Goal: Information Seeking & Learning: Learn about a topic

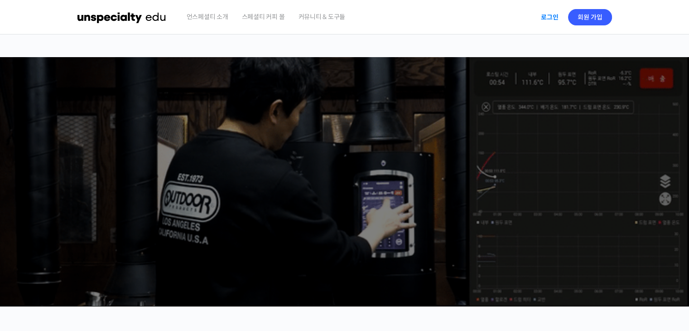
drag, startPoint x: 0, startPoint y: 0, endPoint x: 554, endPoint y: 17, distance: 554.7
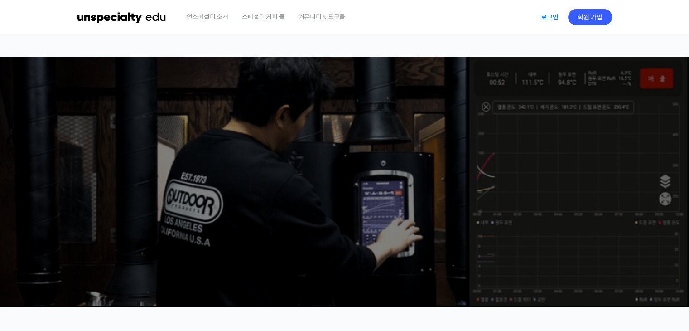
click at [554, 17] on link "로그인" at bounding box center [550, 17] width 29 height 21
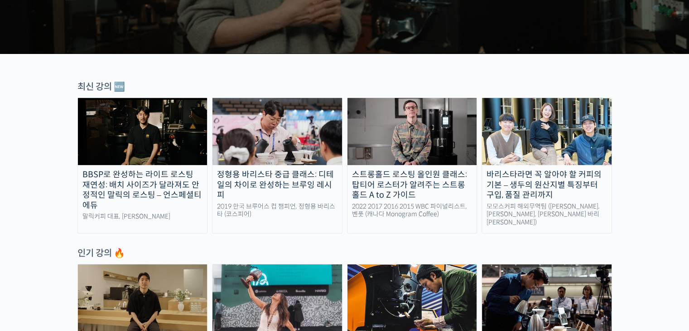
scroll to position [254, 0]
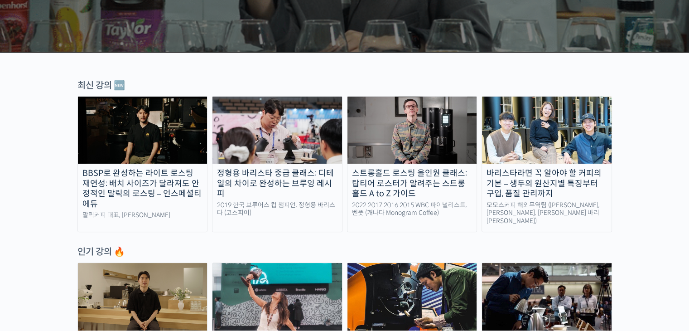
click at [138, 124] on img at bounding box center [143, 130] width 130 height 67
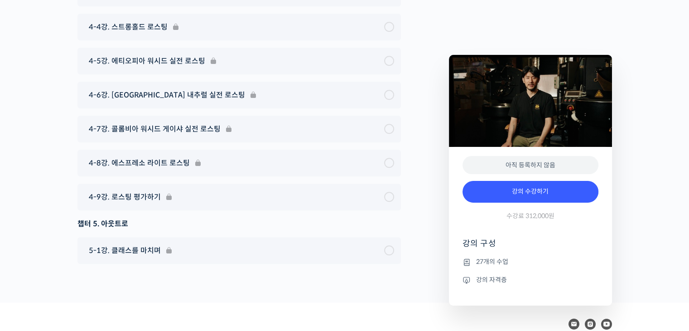
scroll to position [4315, 0]
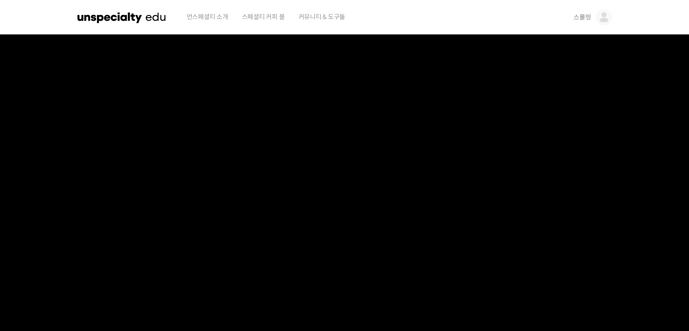
scroll to position [0, 0]
click at [587, 15] on span "스몰띵" at bounding box center [582, 17] width 17 height 8
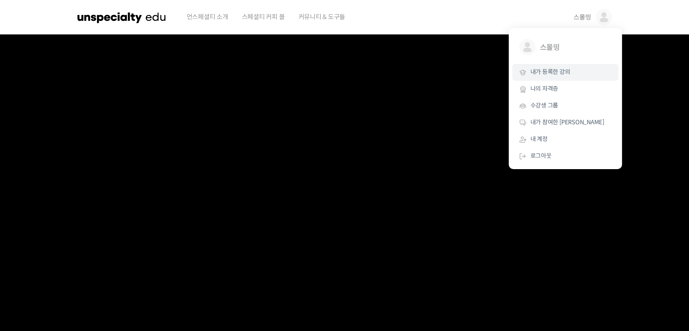
click at [556, 68] on span "내가 등록한 강의" at bounding box center [551, 72] width 40 height 8
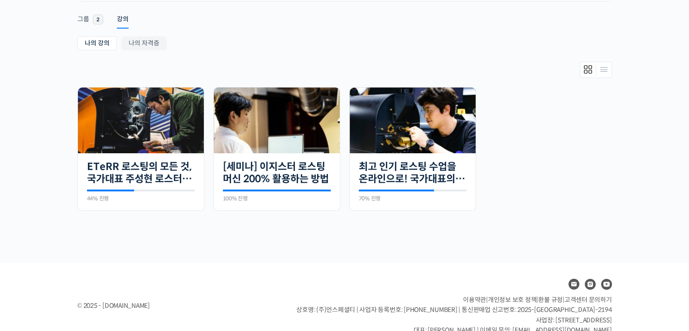
scroll to position [145, 0]
click at [393, 138] on img at bounding box center [413, 121] width 126 height 66
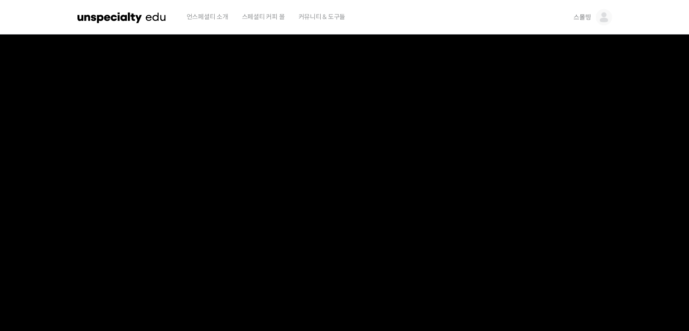
click at [208, 17] on span "언스페셜티 소개" at bounding box center [208, 17] width 42 height 34
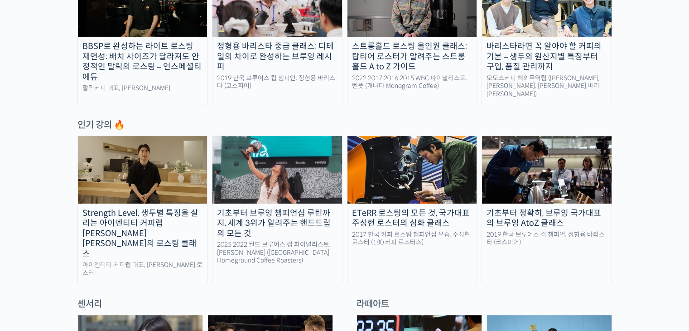
scroll to position [399, 0]
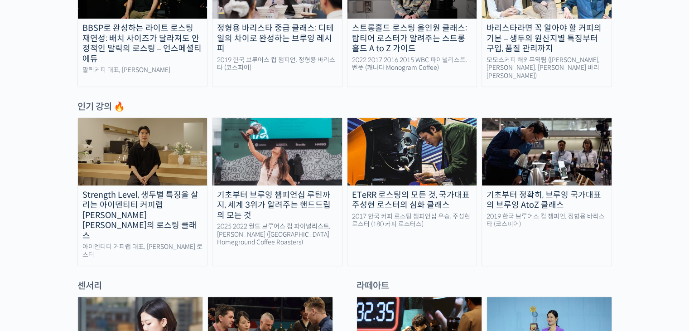
click at [139, 137] on img at bounding box center [143, 151] width 130 height 67
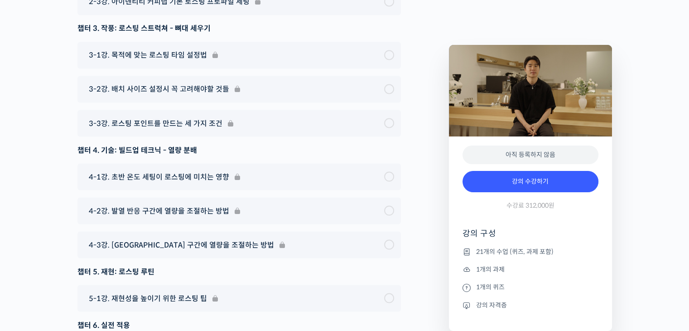
scroll to position [5064, 0]
